Goal: Information Seeking & Learning: Check status

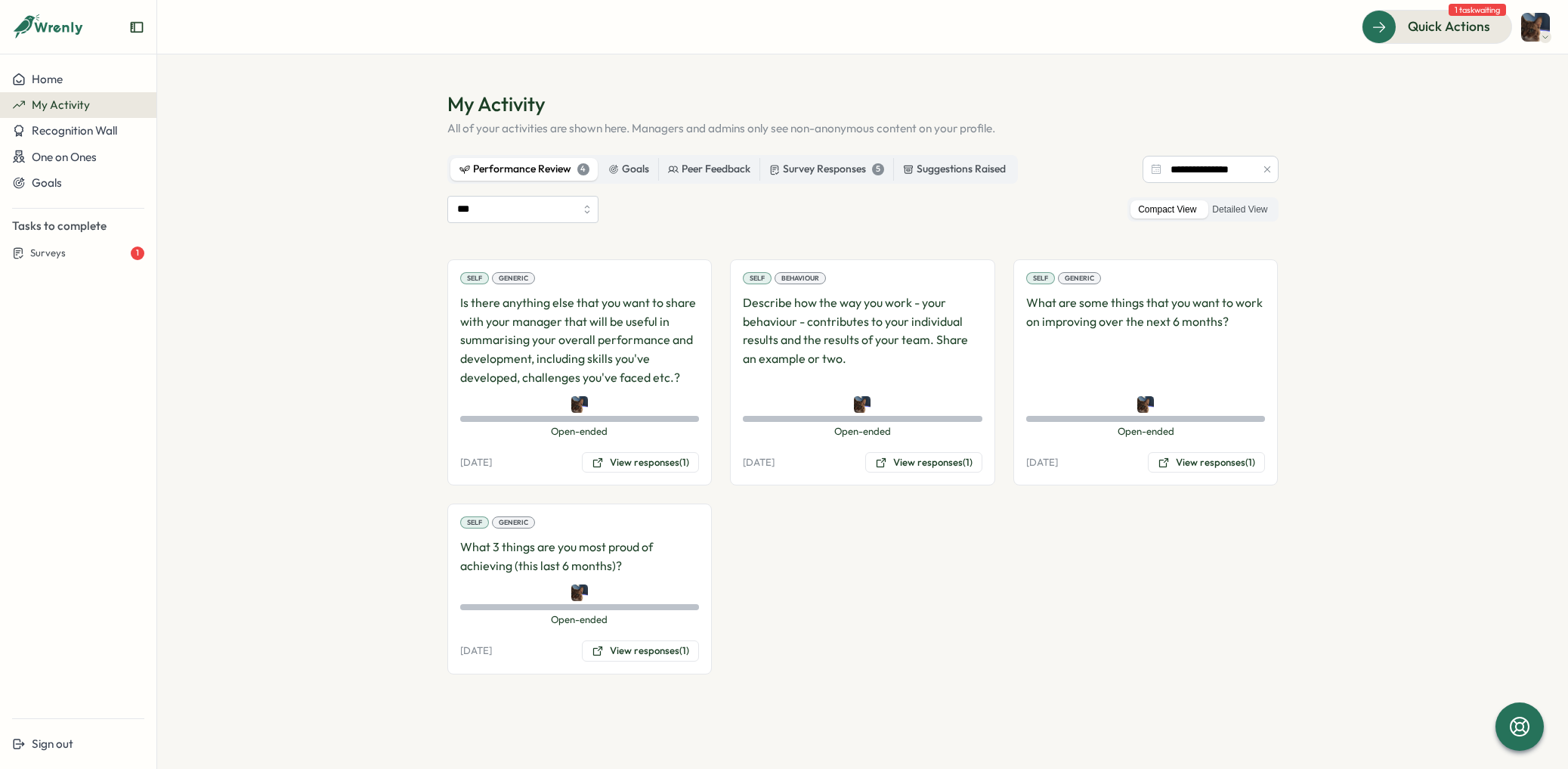
click at [982, 612] on div "Self Generic Is there anything else that you want to share with your manager th…" at bounding box center [863, 467] width 831 height 415
click at [633, 645] on button "View responses (1)" at bounding box center [639, 650] width 117 height 21
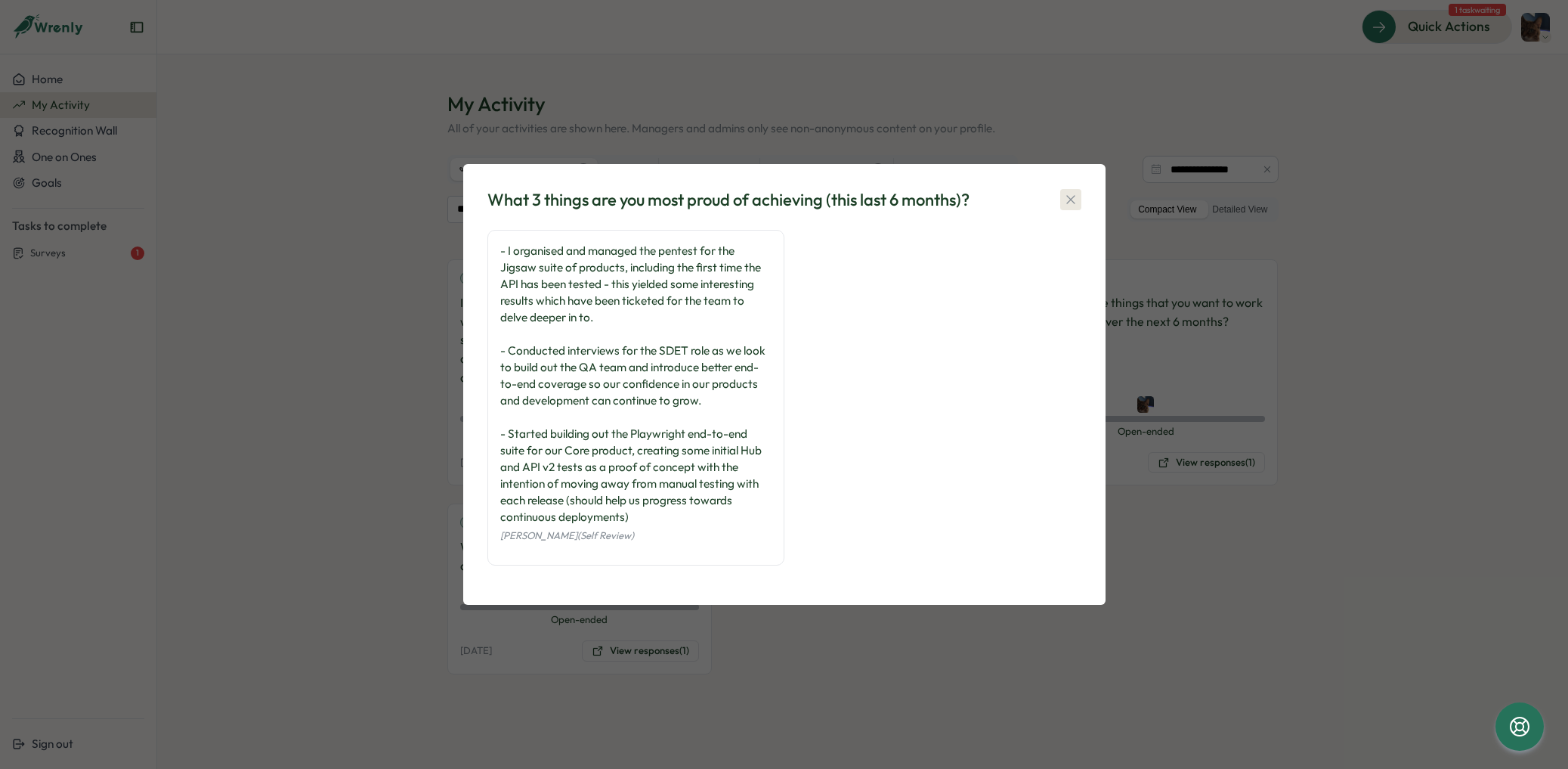
click at [1069, 203] on icon "button" at bounding box center [1070, 199] width 15 height 15
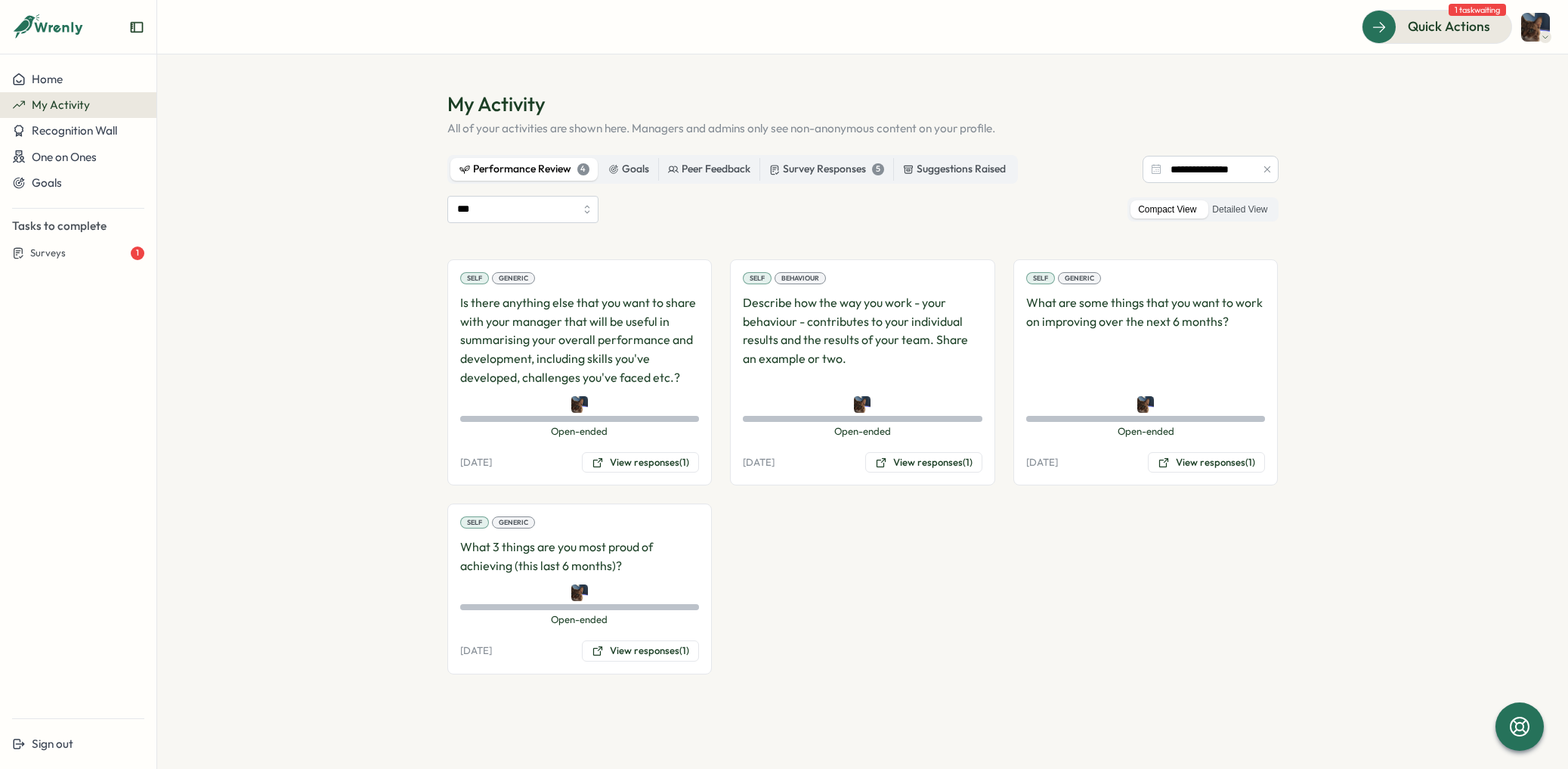
click at [1074, 200] on div "*** Compact View Detailed View" at bounding box center [863, 209] width 831 height 28
click at [1071, 197] on div "*** Compact View Detailed View" at bounding box center [863, 209] width 831 height 28
click at [1027, 575] on div "Self Generic Is there anything else that you want to share with your manager th…" at bounding box center [863, 467] width 831 height 415
click at [885, 322] on p "Describe how the way you work - your behaviour - contributes to your individual…" at bounding box center [863, 340] width 240 height 94
click at [902, 466] on button "View responses (1)" at bounding box center [923, 462] width 117 height 21
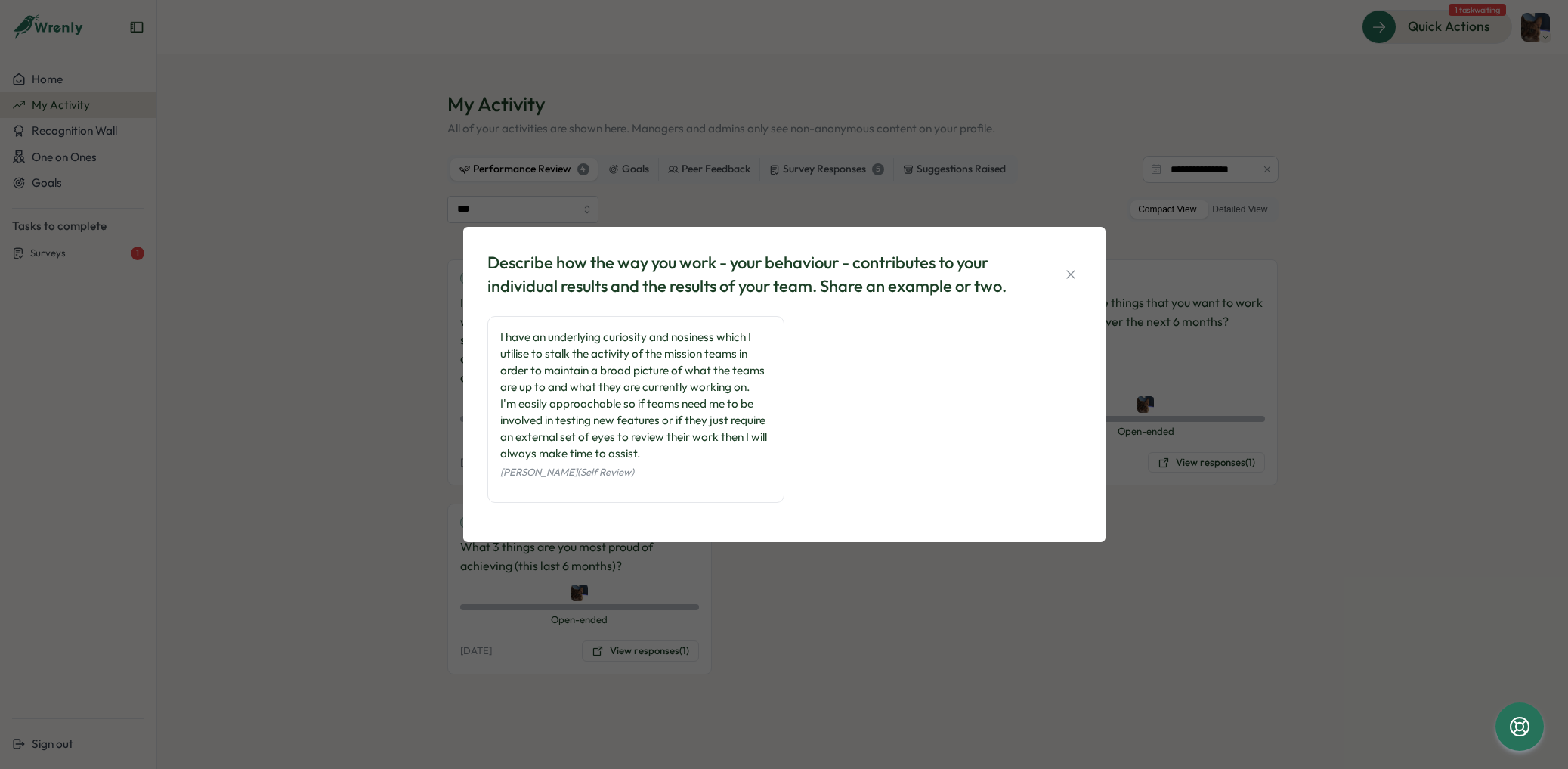
click at [1067, 274] on icon "button" at bounding box center [1070, 274] width 15 height 15
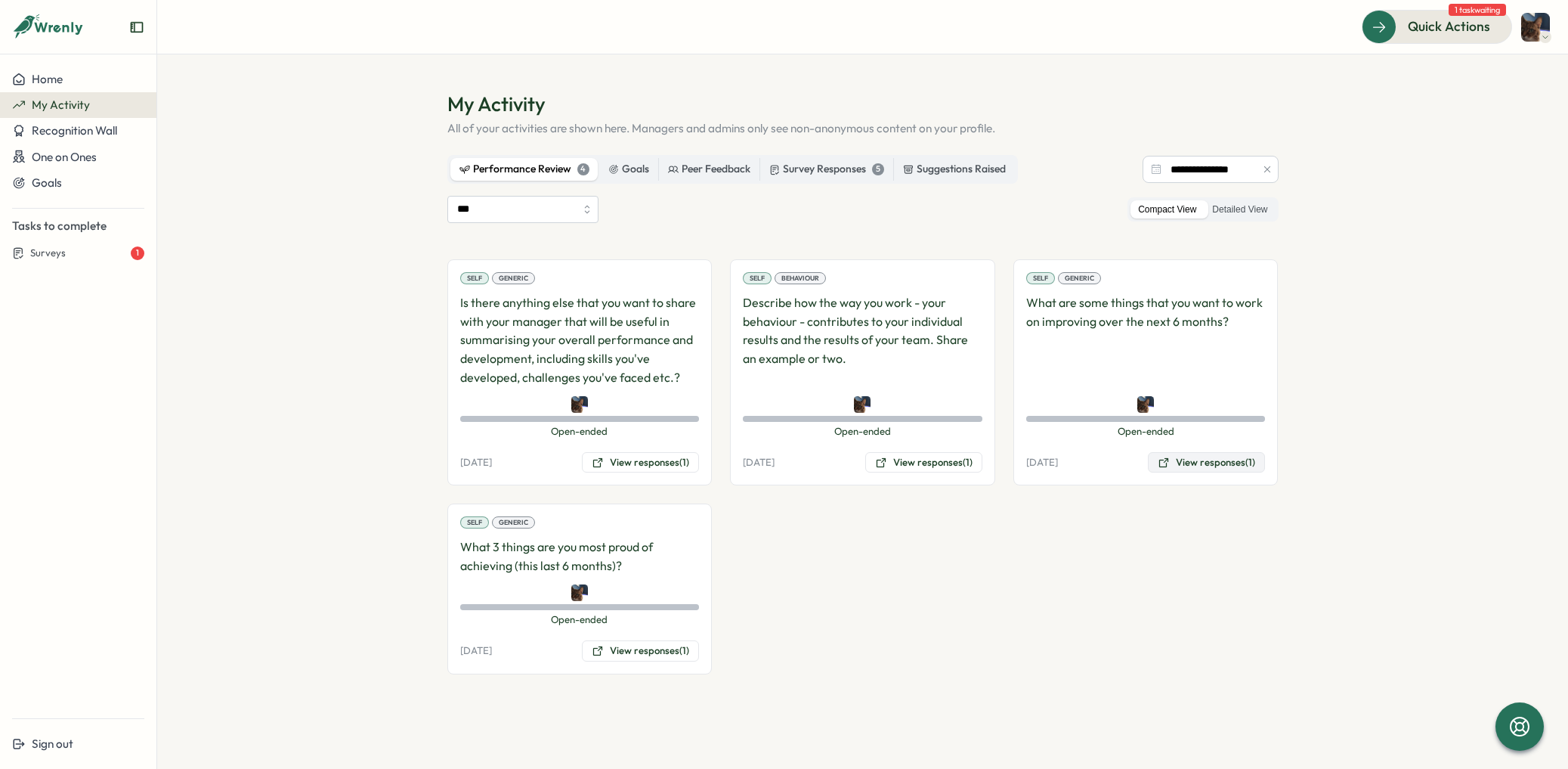
click at [1189, 458] on button "View responses (1)" at bounding box center [1205, 462] width 117 height 21
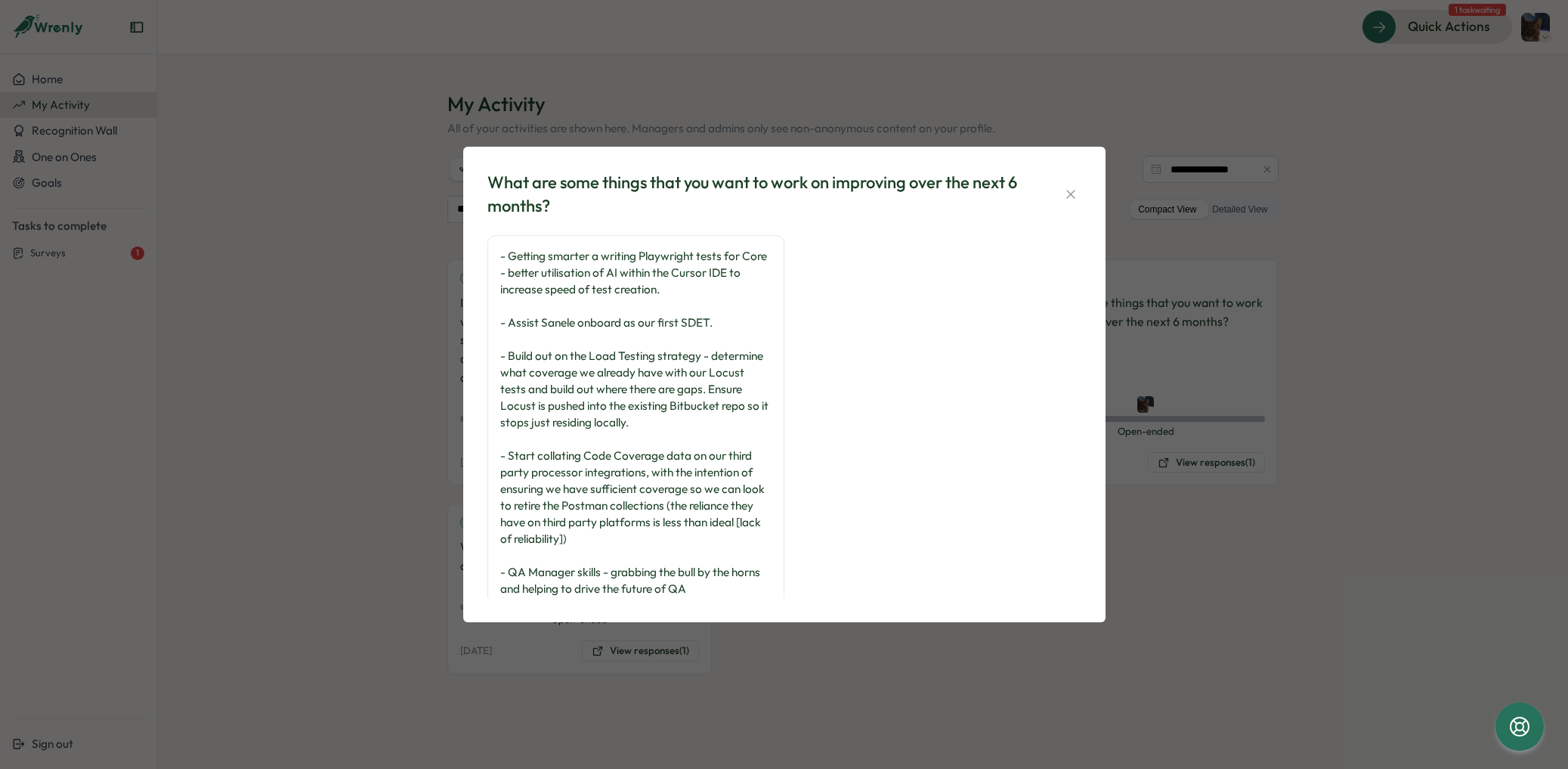
click at [1029, 181] on div "What are some things that you want to work on improving over the next 6 months?" at bounding box center [784, 194] width 594 height 47
click at [1071, 192] on icon "button" at bounding box center [1070, 194] width 15 height 15
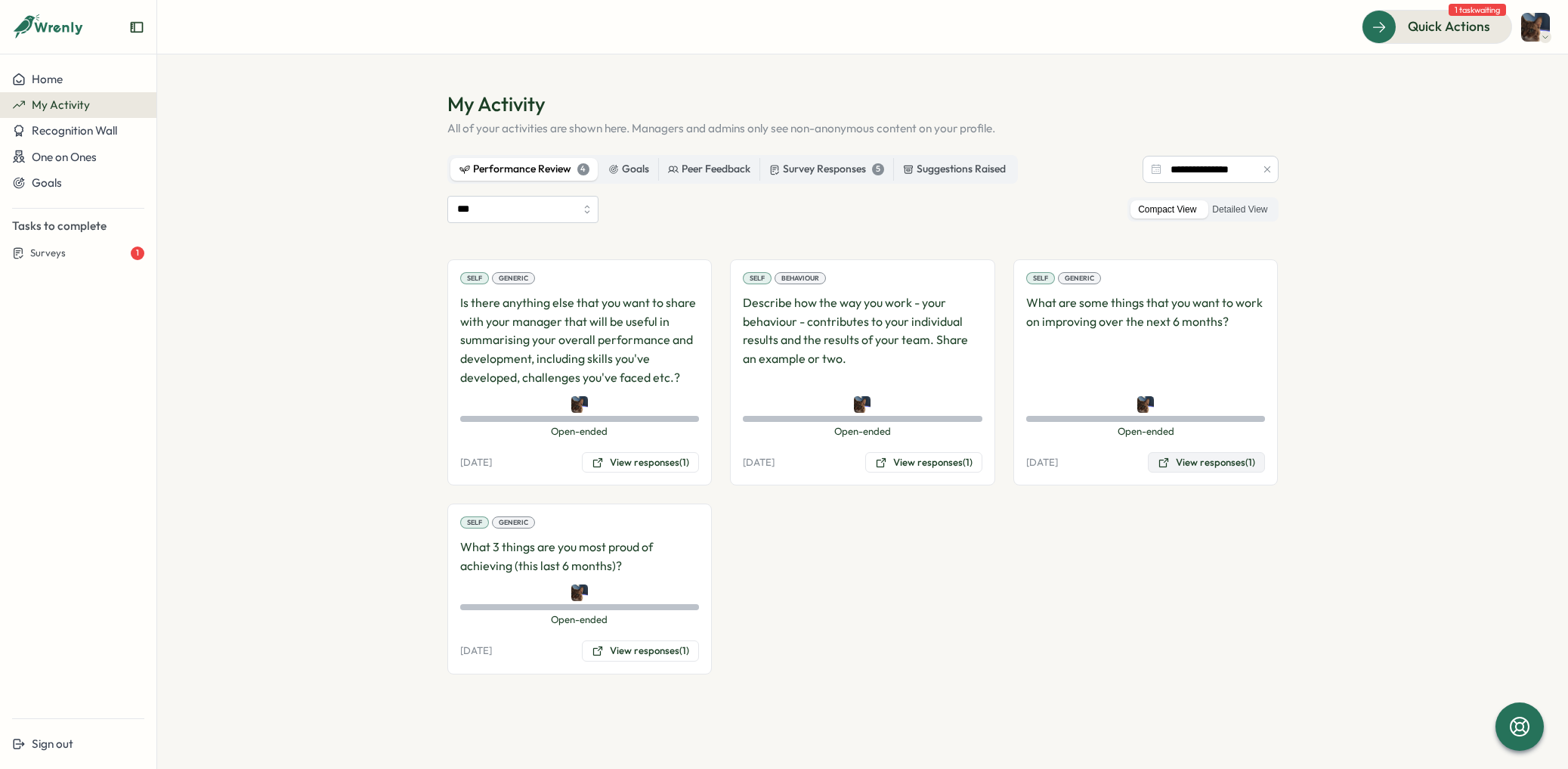
click at [1227, 456] on button "View responses (1)" at bounding box center [1205, 462] width 117 height 21
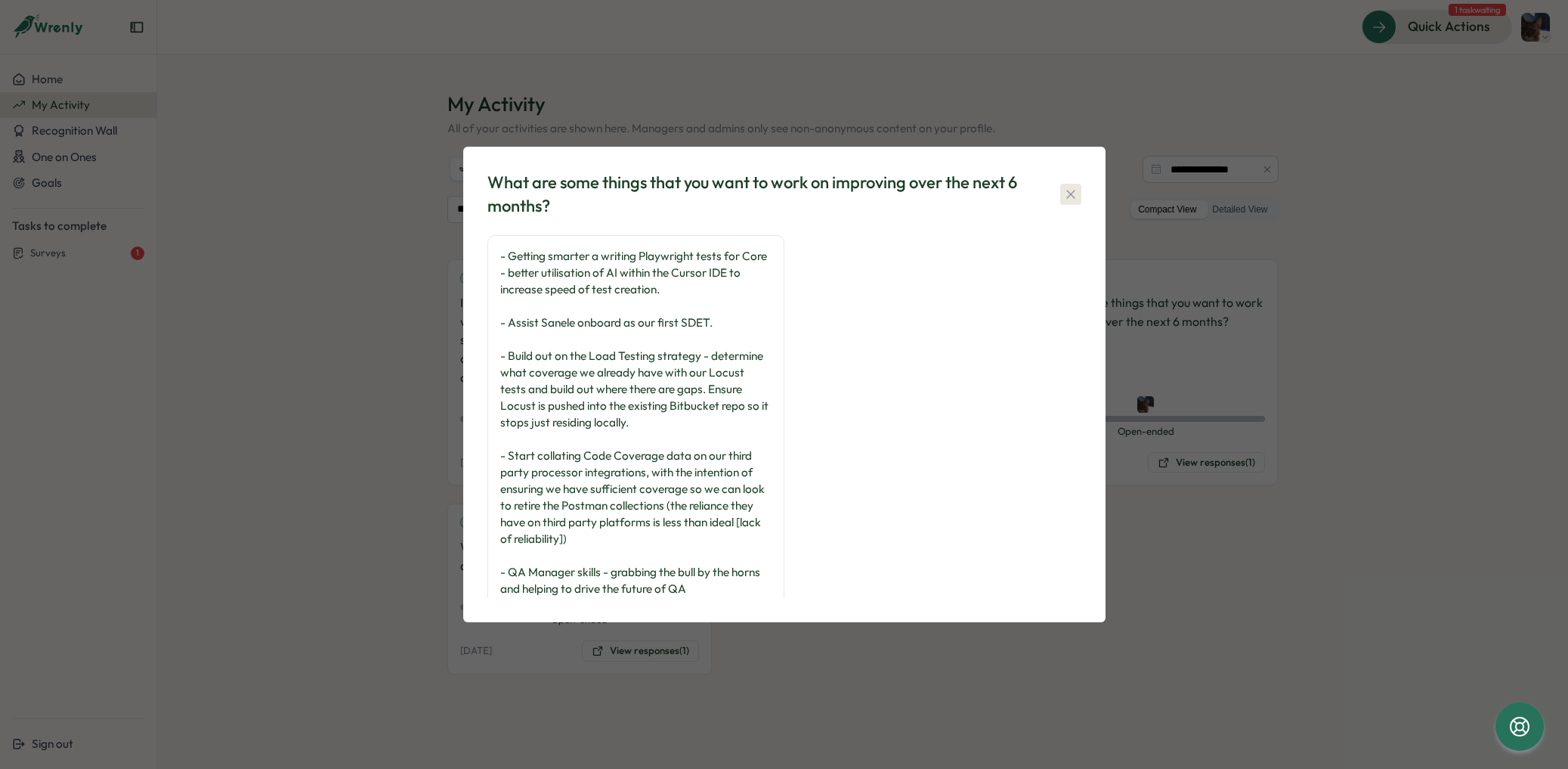
click at [1071, 195] on icon "button" at bounding box center [1070, 194] width 15 height 15
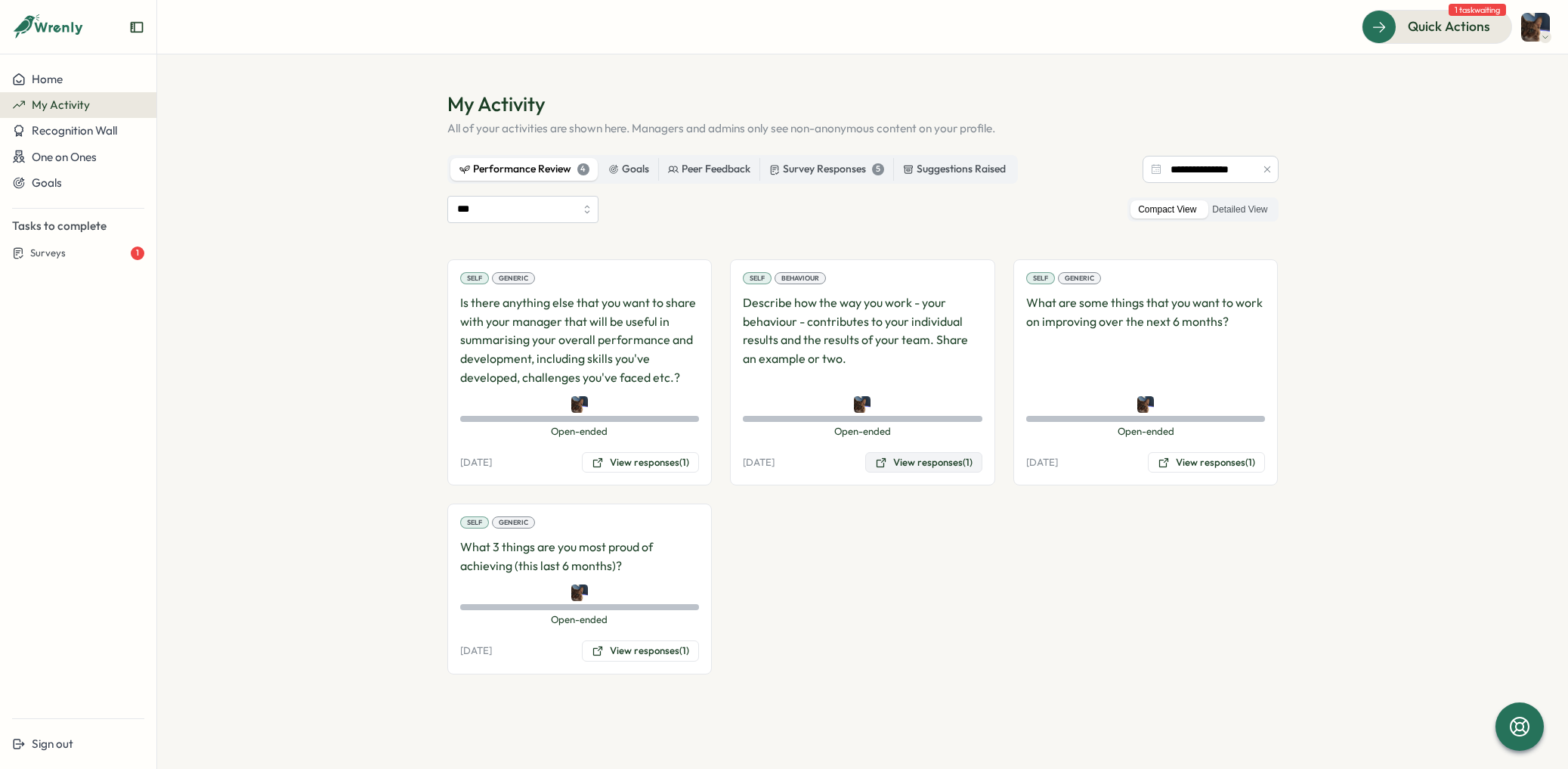
click at [896, 466] on button "View responses (1)" at bounding box center [923, 462] width 117 height 21
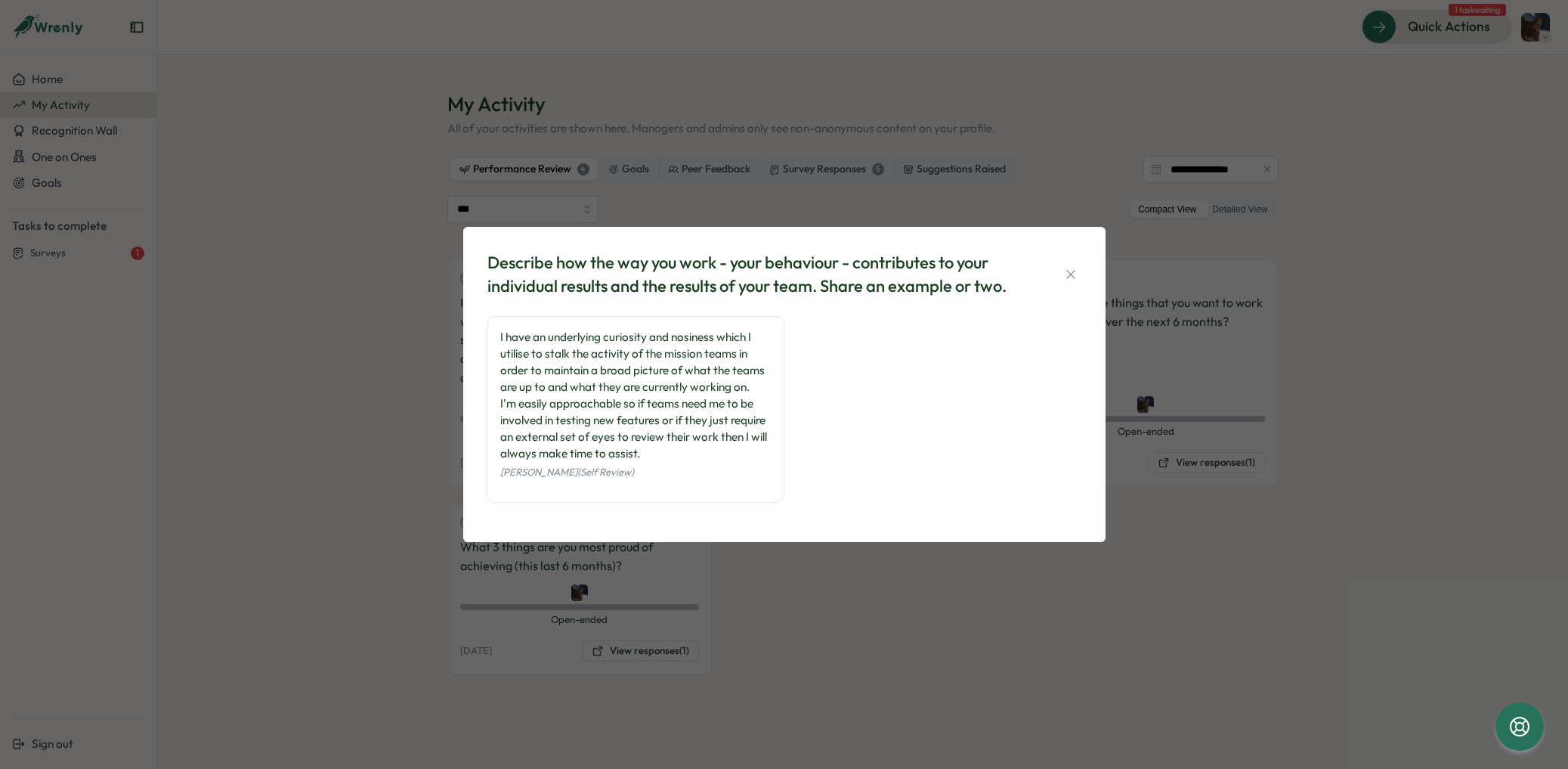
click at [1074, 277] on icon "button" at bounding box center [1070, 274] width 8 height 8
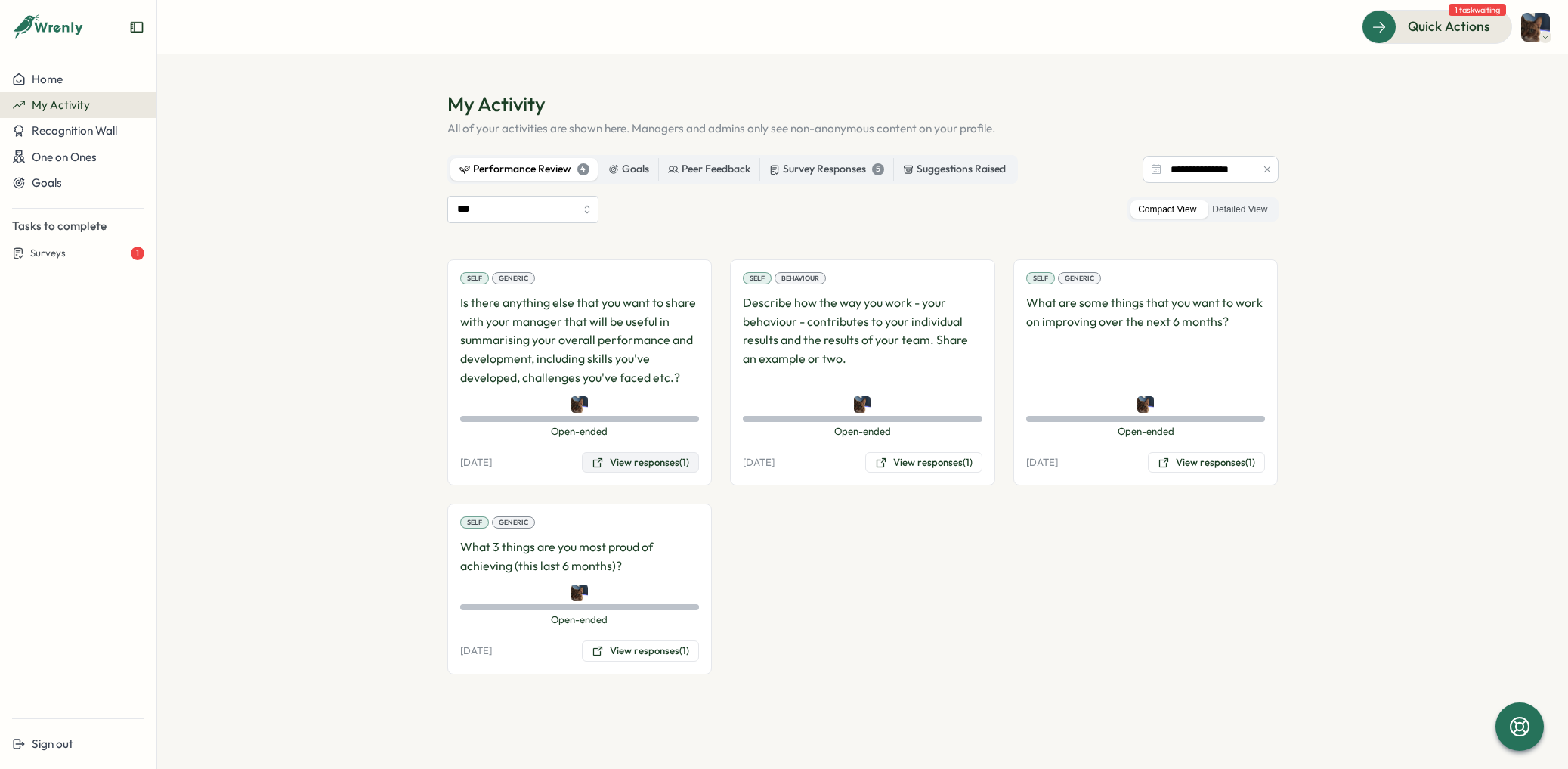
click at [632, 460] on button "View responses (1)" at bounding box center [639, 462] width 117 height 21
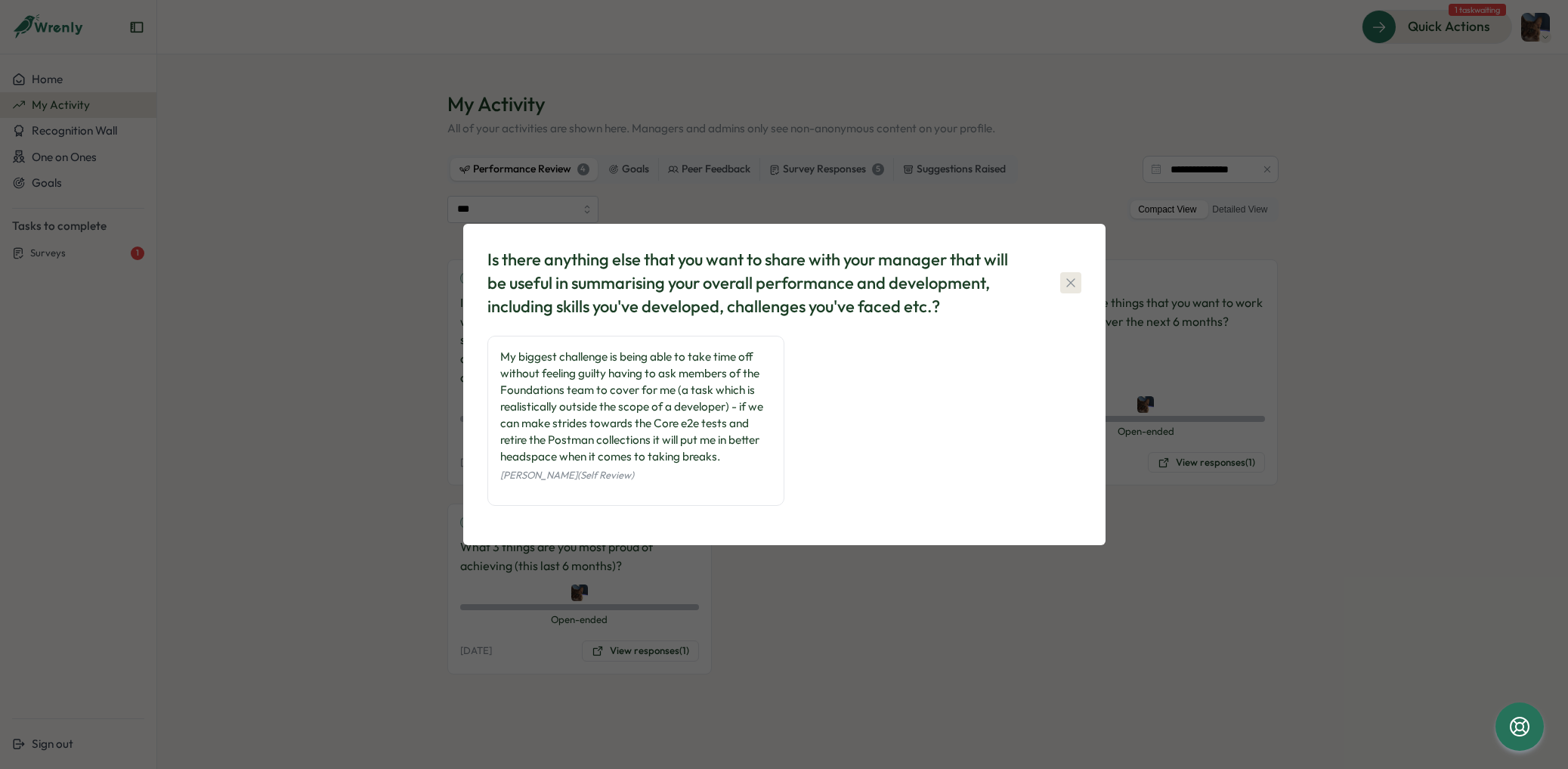
click at [1071, 277] on icon "button" at bounding box center [1070, 282] width 15 height 15
